Goal: Transaction & Acquisition: Purchase product/service

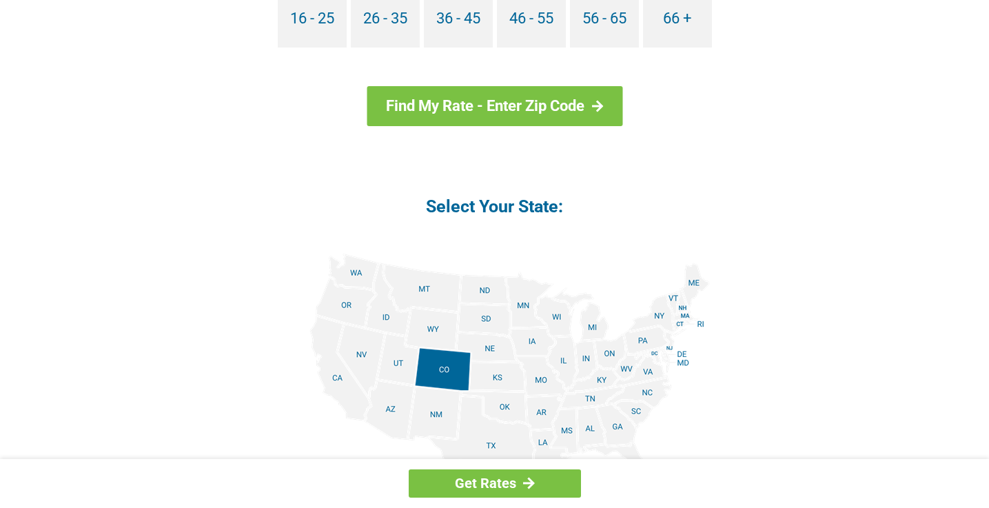
scroll to position [1448, 0]
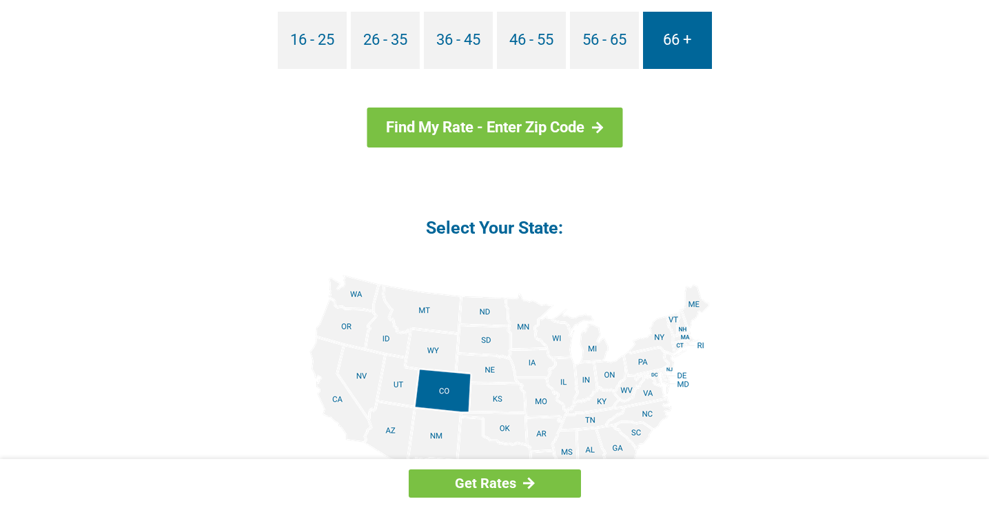
click at [661, 36] on link "66 +" at bounding box center [677, 40] width 69 height 57
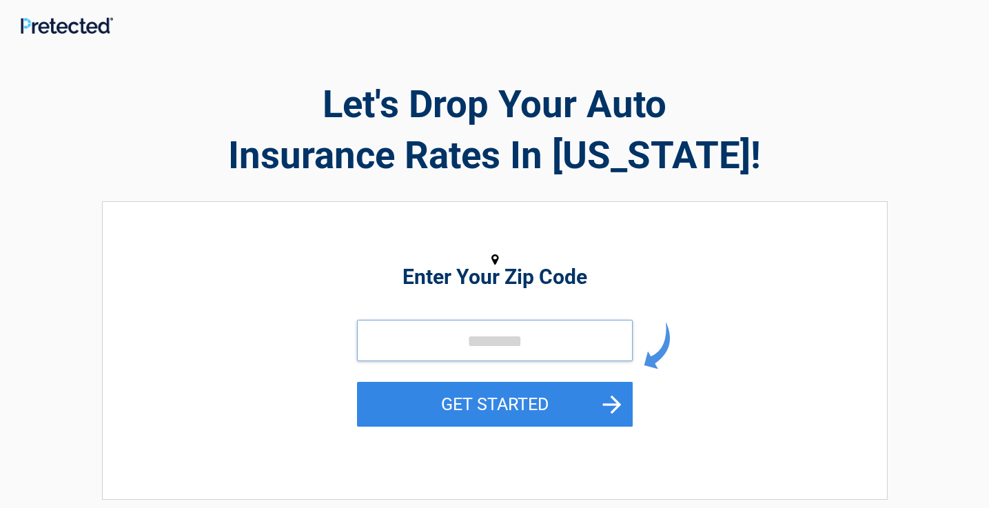
click at [390, 343] on input "tel" at bounding box center [495, 340] width 276 height 41
type input "*****"
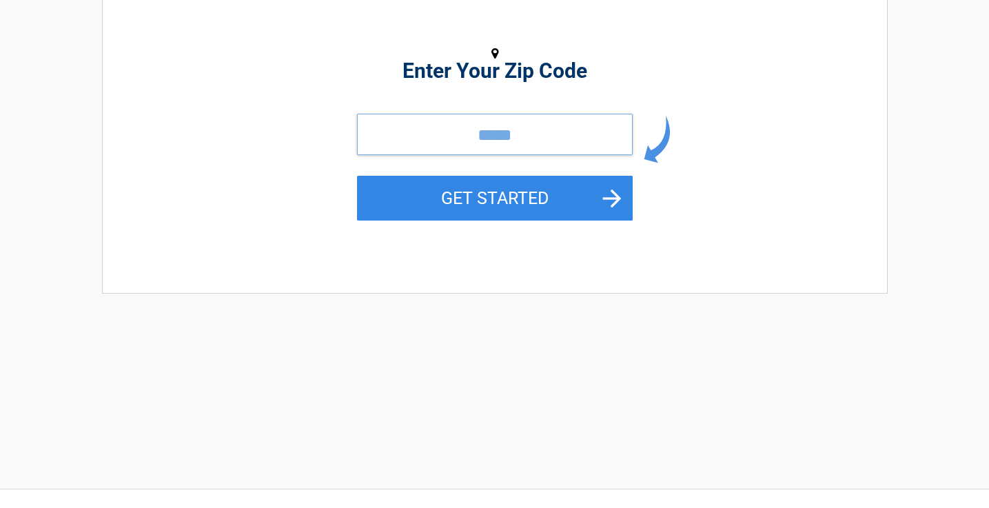
scroll to position [207, 0]
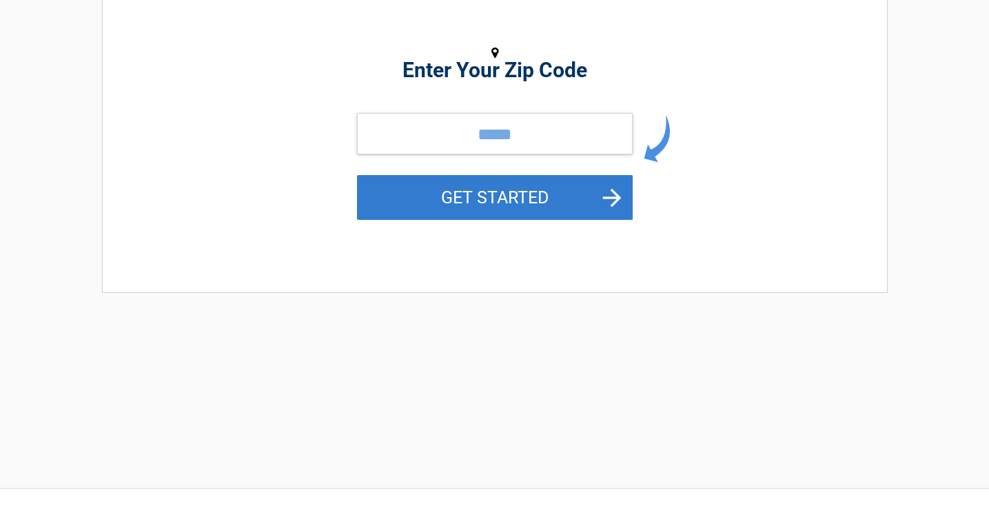
click at [447, 200] on button "GET STARTED" at bounding box center [495, 197] width 276 height 45
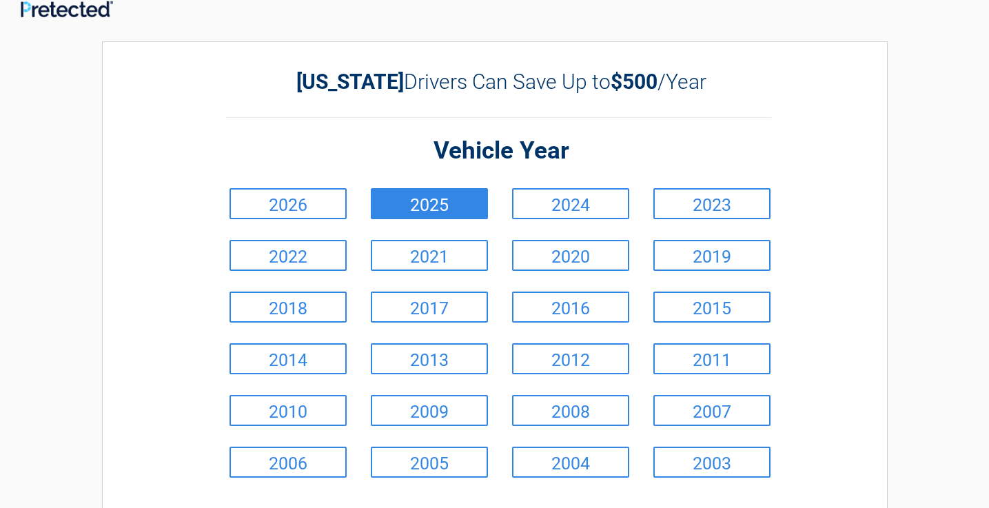
scroll to position [0, 0]
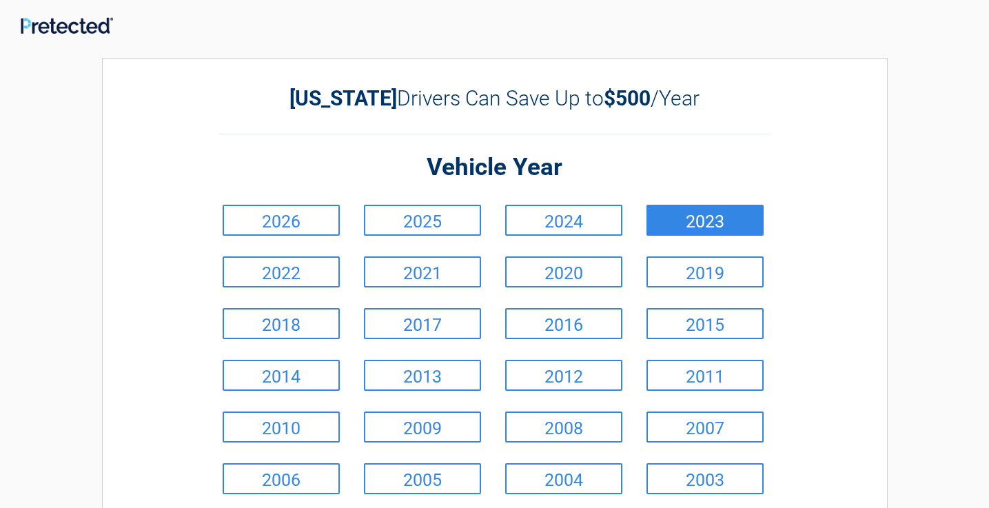
click at [719, 228] on link "2023" at bounding box center [705, 220] width 117 height 31
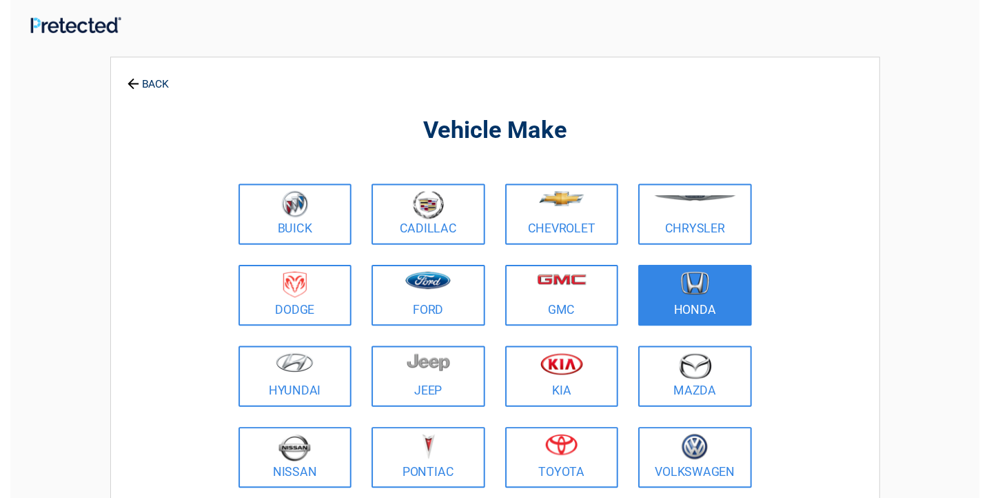
scroll to position [69, 0]
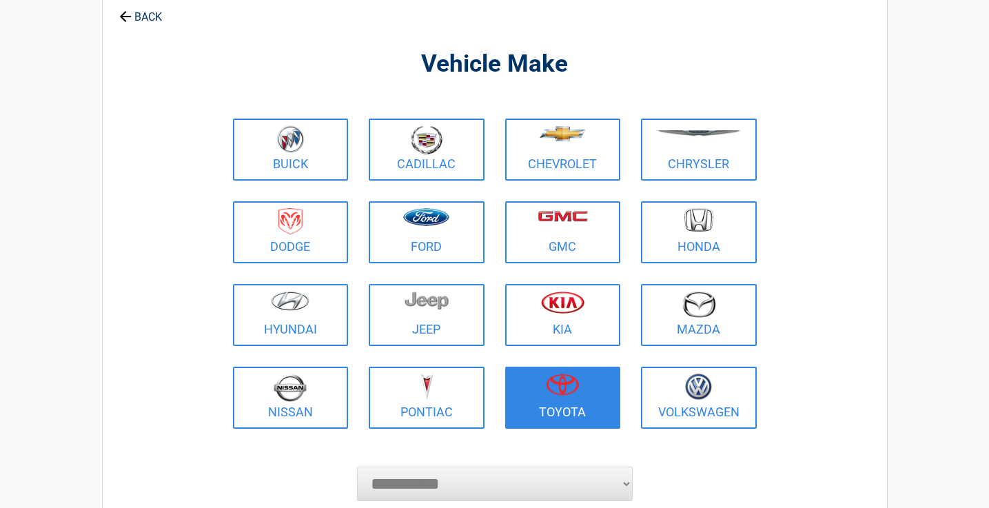
click at [570, 386] on img at bounding box center [562, 385] width 33 height 22
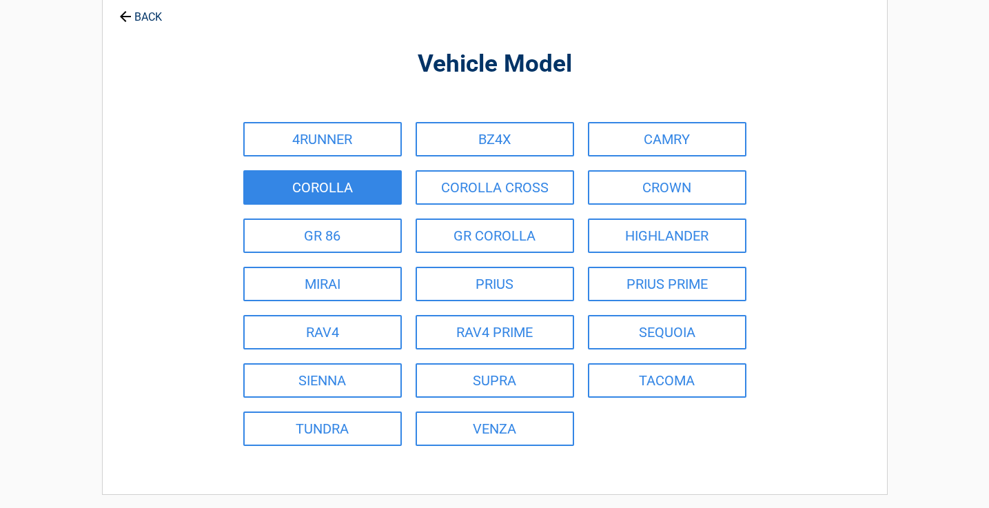
click at [345, 180] on link "COROLLA" at bounding box center [322, 187] width 159 height 34
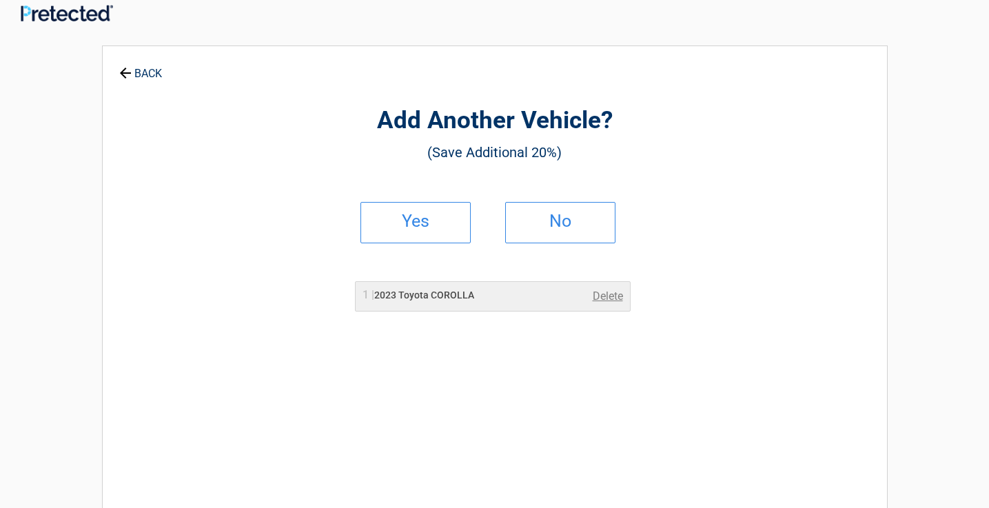
scroll to position [0, 0]
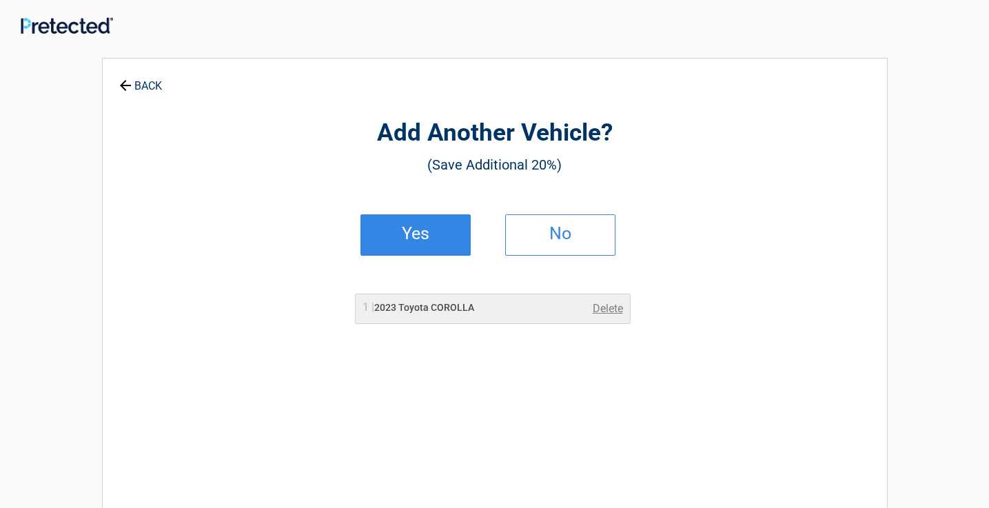
click at [422, 233] on h2 "Yes" at bounding box center [415, 234] width 81 height 10
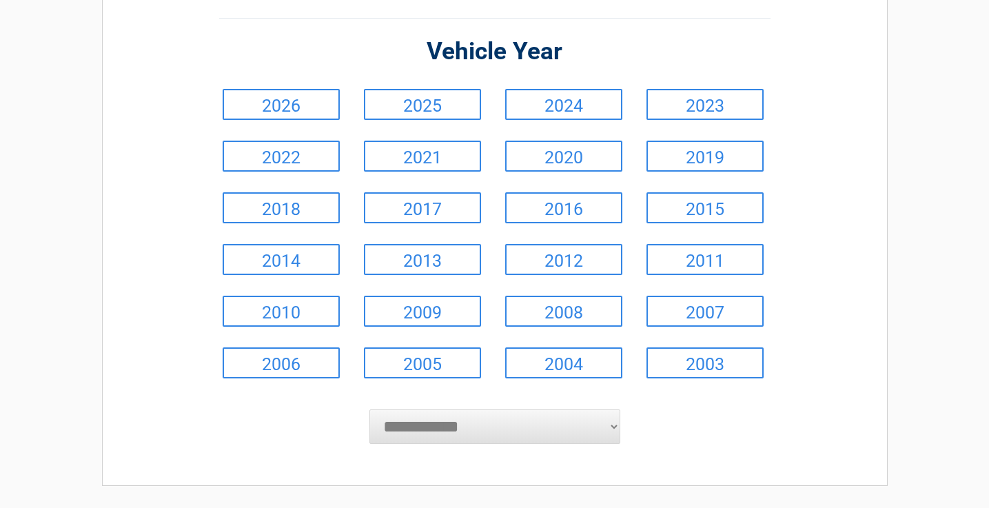
scroll to position [138, 0]
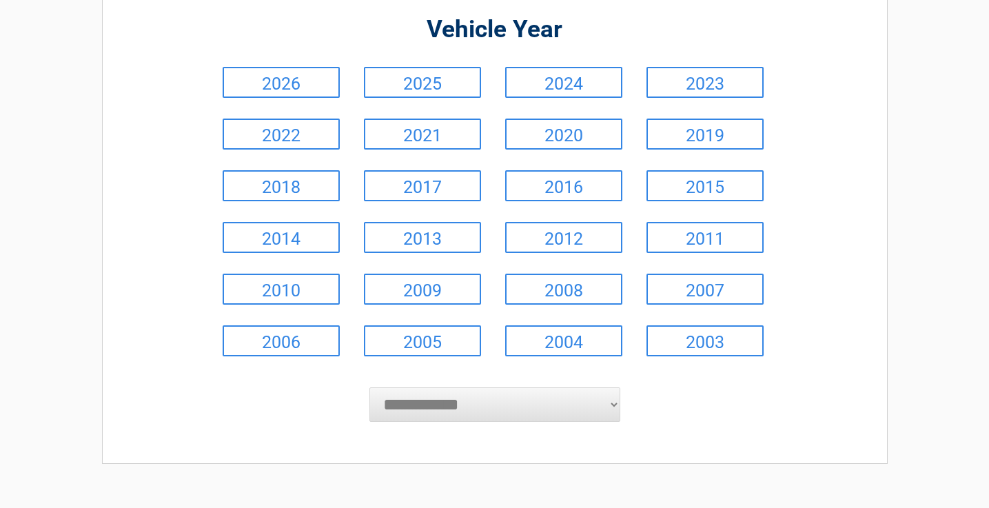
click at [456, 99] on li "2025" at bounding box center [424, 83] width 141 height 52
click at [456, 89] on link "2025" at bounding box center [422, 82] width 117 height 31
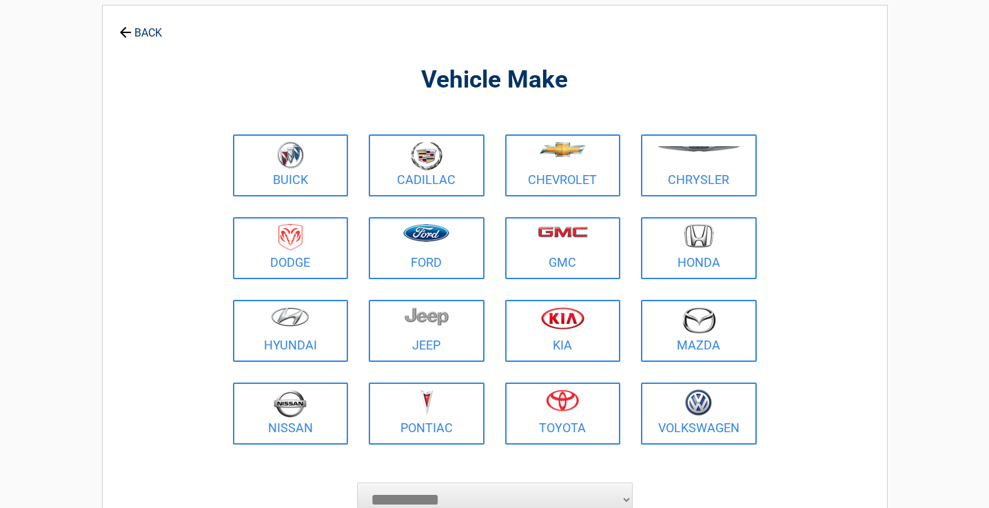
scroll to position [0, 0]
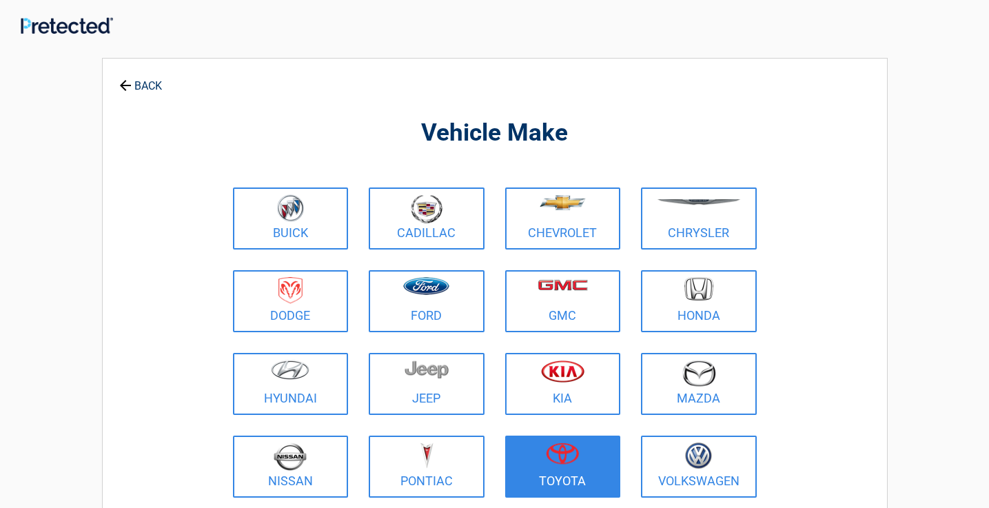
click at [581, 476] on link "Toyota" at bounding box center [563, 467] width 116 height 62
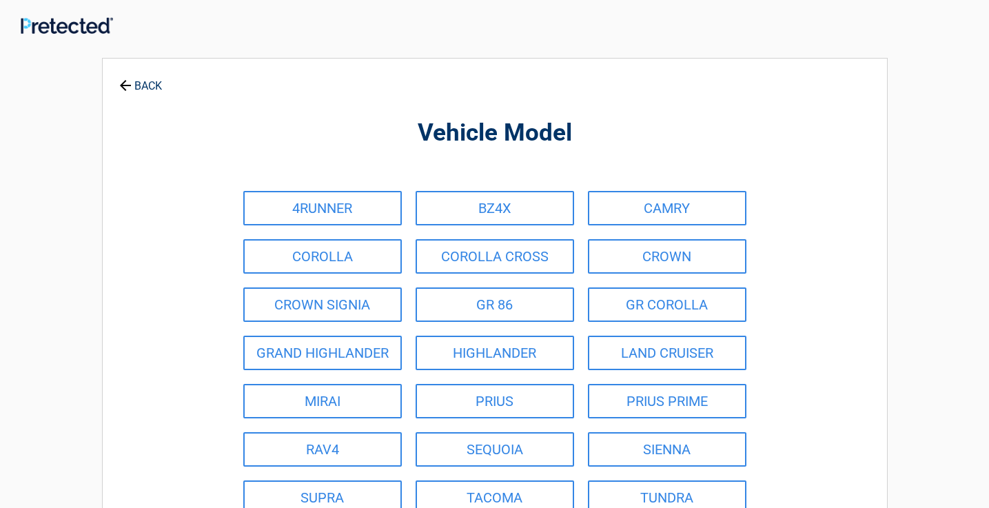
click at [137, 88] on link "BACK" at bounding box center [141, 80] width 48 height 24
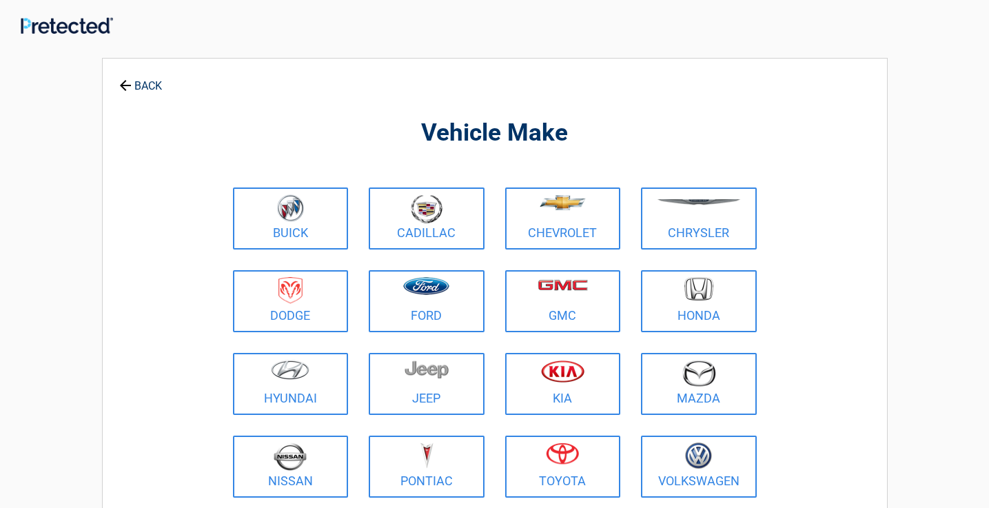
click at [139, 87] on link "BACK" at bounding box center [141, 80] width 48 height 24
